Goal: Task Accomplishment & Management: Use online tool/utility

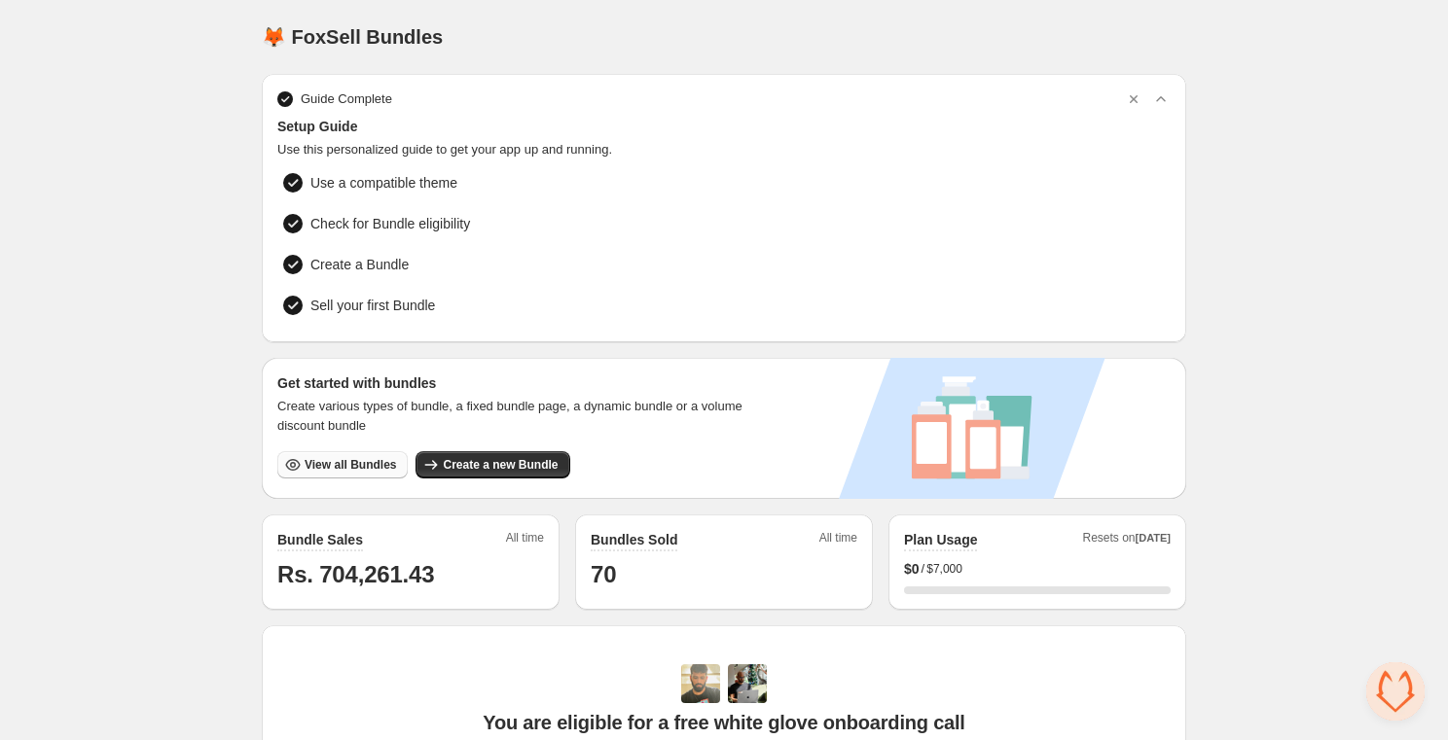
click at [313, 468] on span "View all Bundles" at bounding box center [350, 465] width 91 height 16
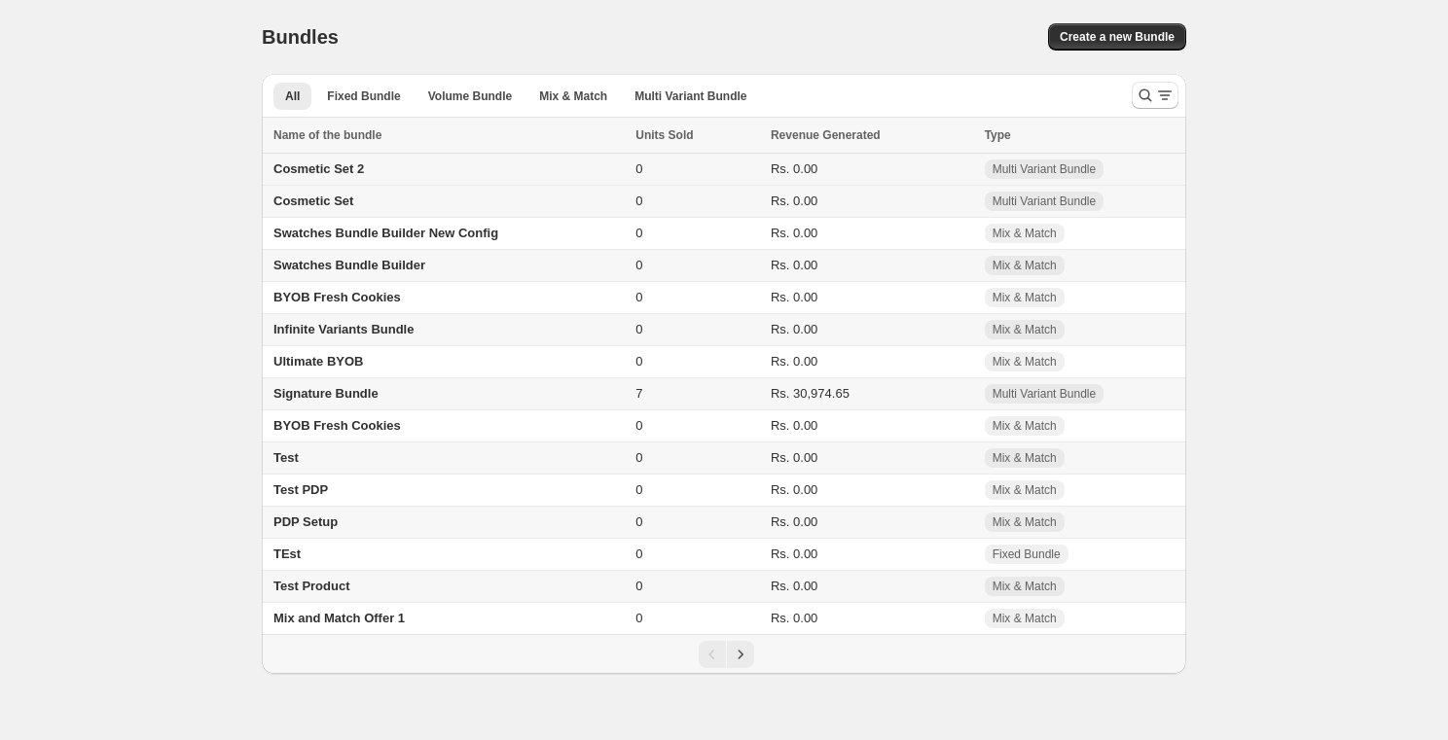
click at [336, 170] on span "Cosmetic Set 2" at bounding box center [318, 168] width 90 height 15
click at [375, 93] on span "Fixed Bundle" at bounding box center [363, 97] width 73 height 16
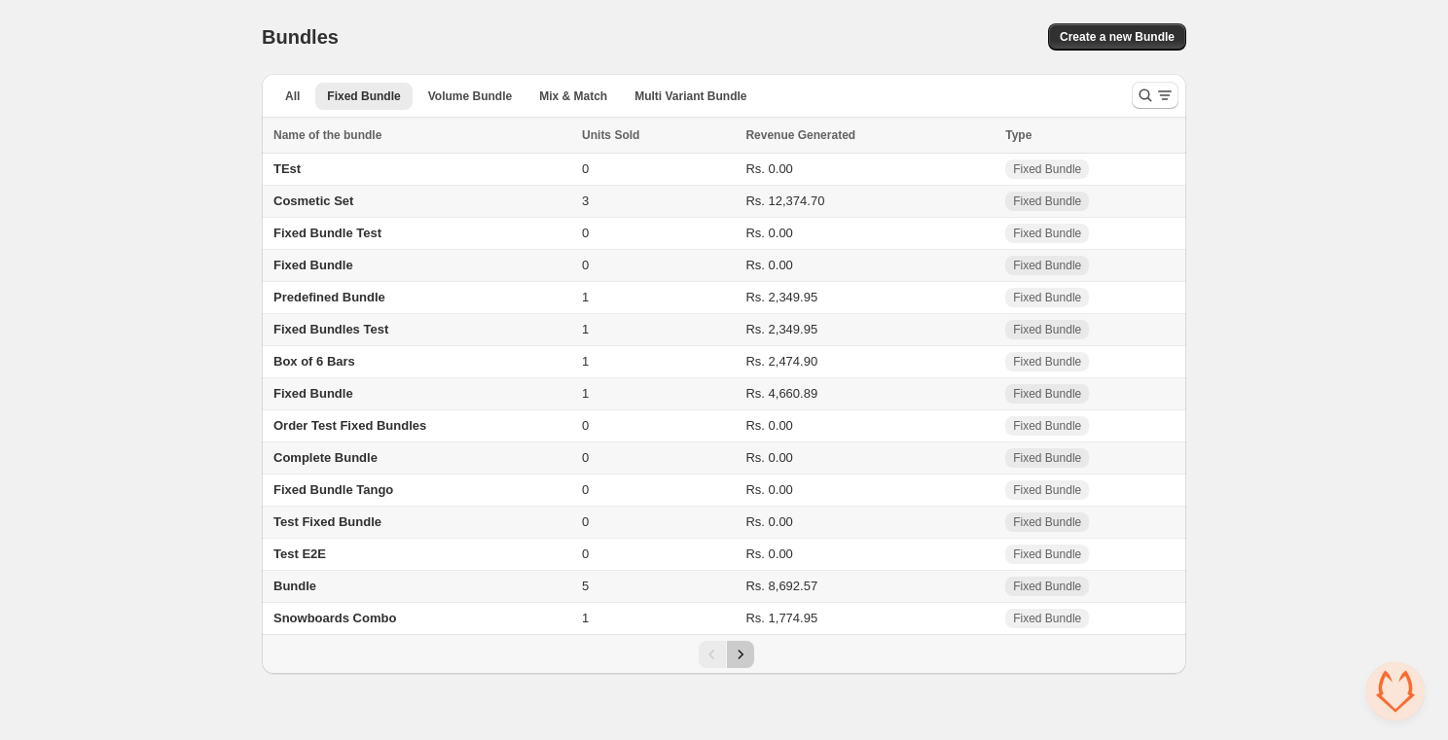
click at [739, 662] on icon "Next" at bounding box center [740, 654] width 19 height 19
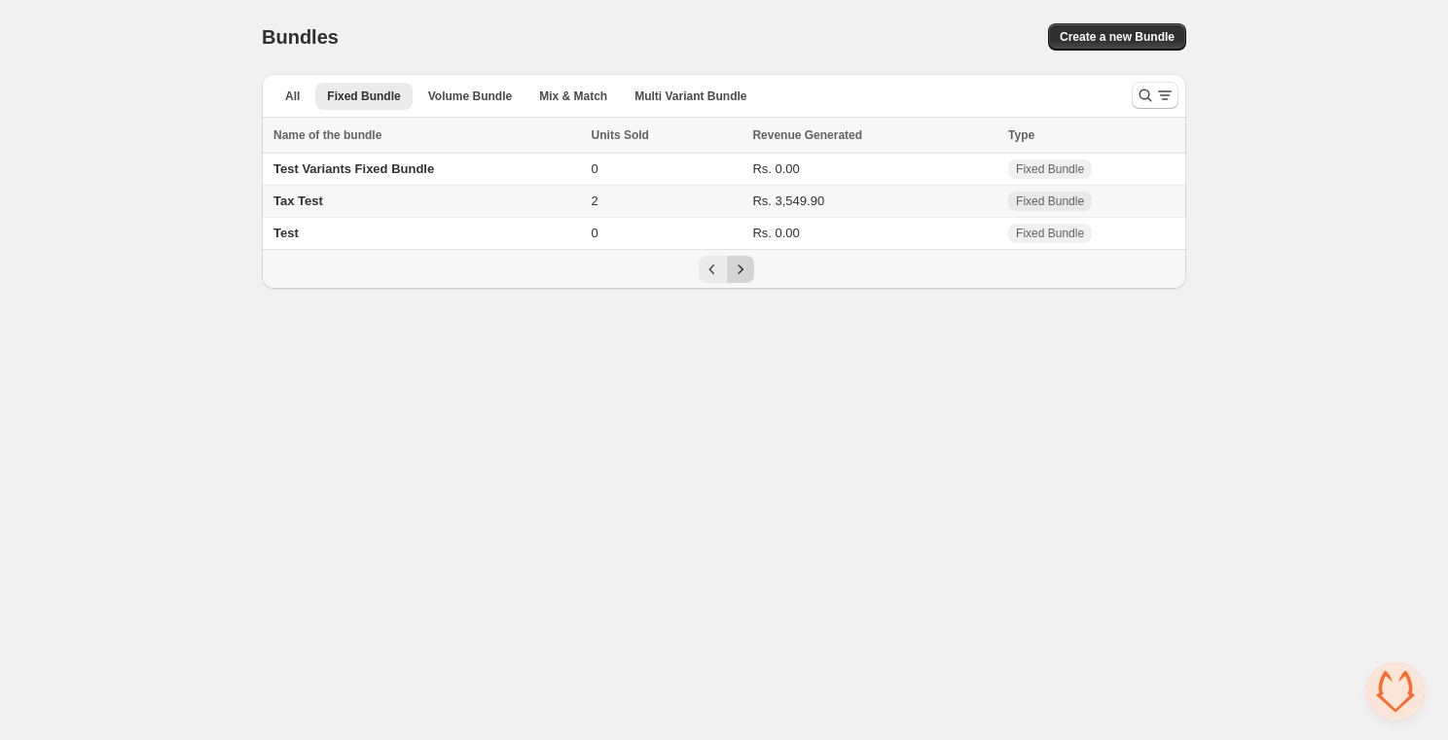
click at [739, 662] on body "Home Bundles Analytics Plan and Billing Bundles. This page is ready Bundles Cre…" at bounding box center [724, 370] width 1448 height 740
click at [412, 201] on div "Tax Test" at bounding box center [426, 201] width 306 height 19
